Goal: Transaction & Acquisition: Purchase product/service

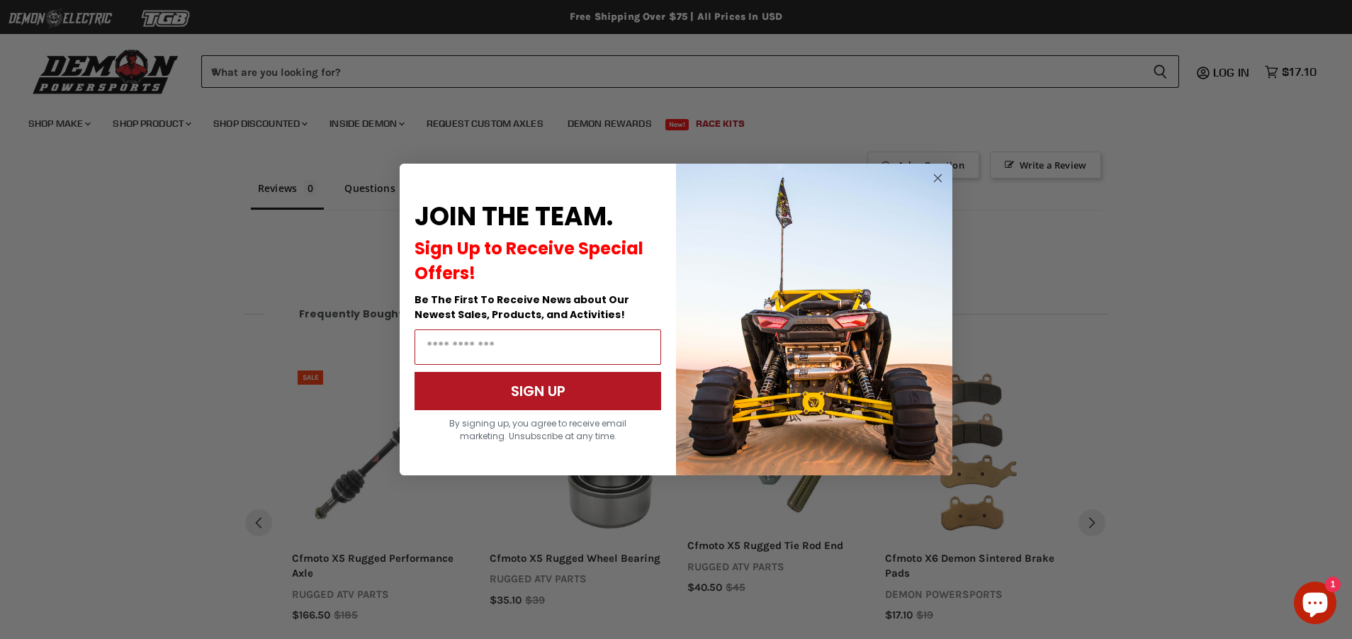
scroll to position [1053, 0]
